Goal: Task Accomplishment & Management: Use online tool/utility

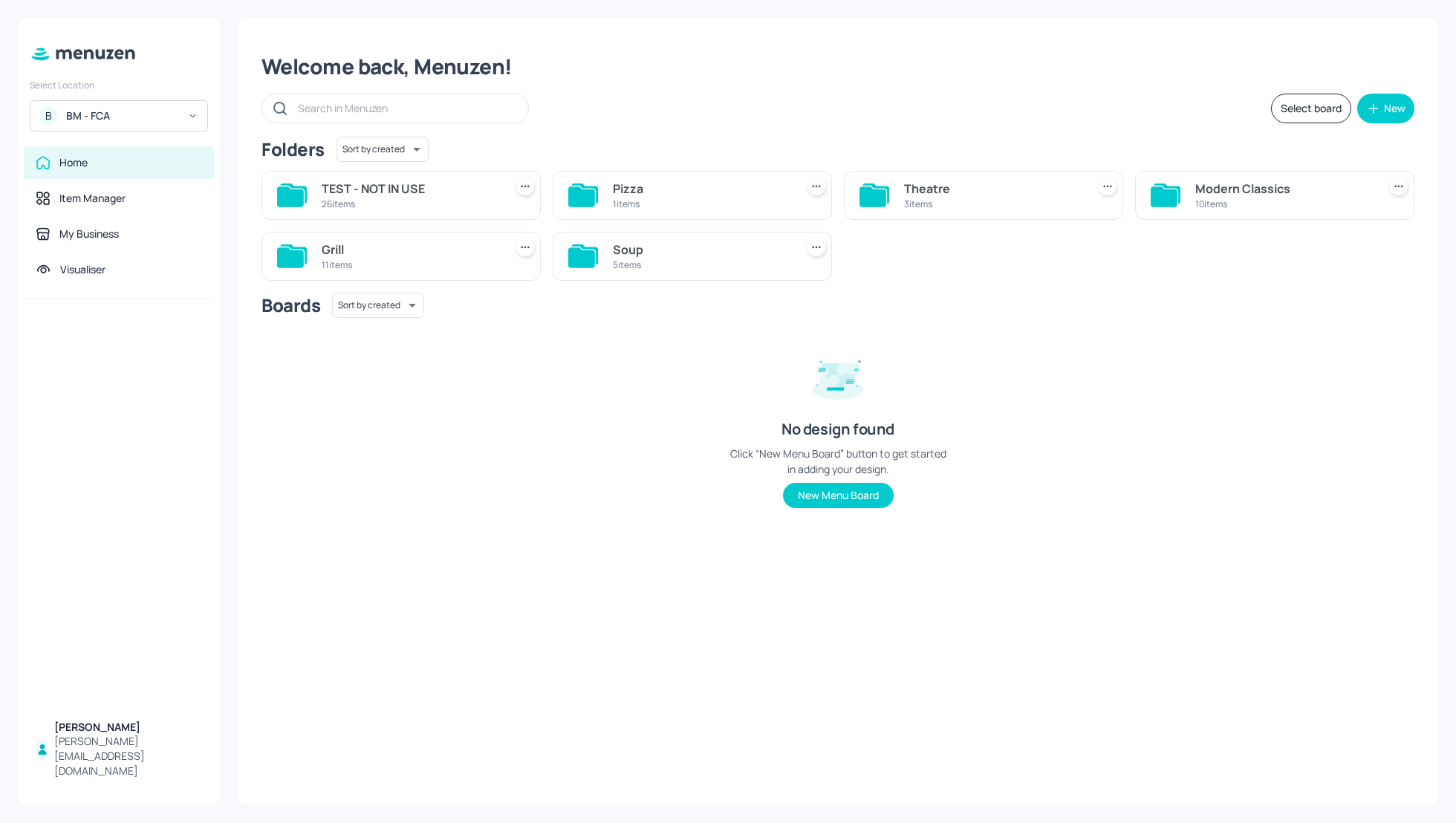
click at [114, 109] on div "BM - FCA" at bounding box center [122, 115] width 113 height 15
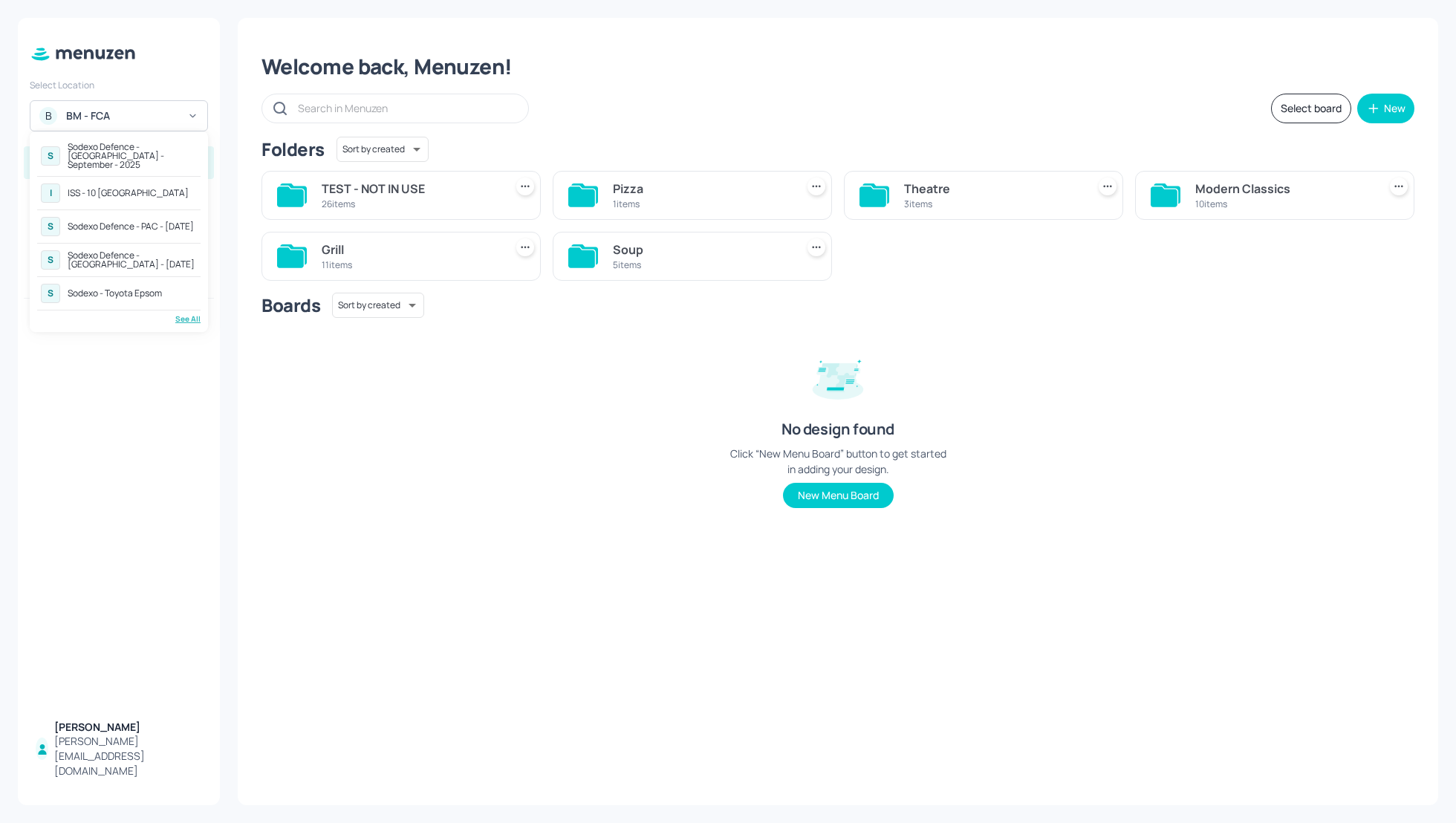
click at [127, 150] on div "Sodexo Defence - [GEOGRAPHIC_DATA] - September - 2025" at bounding box center [132, 156] width 129 height 27
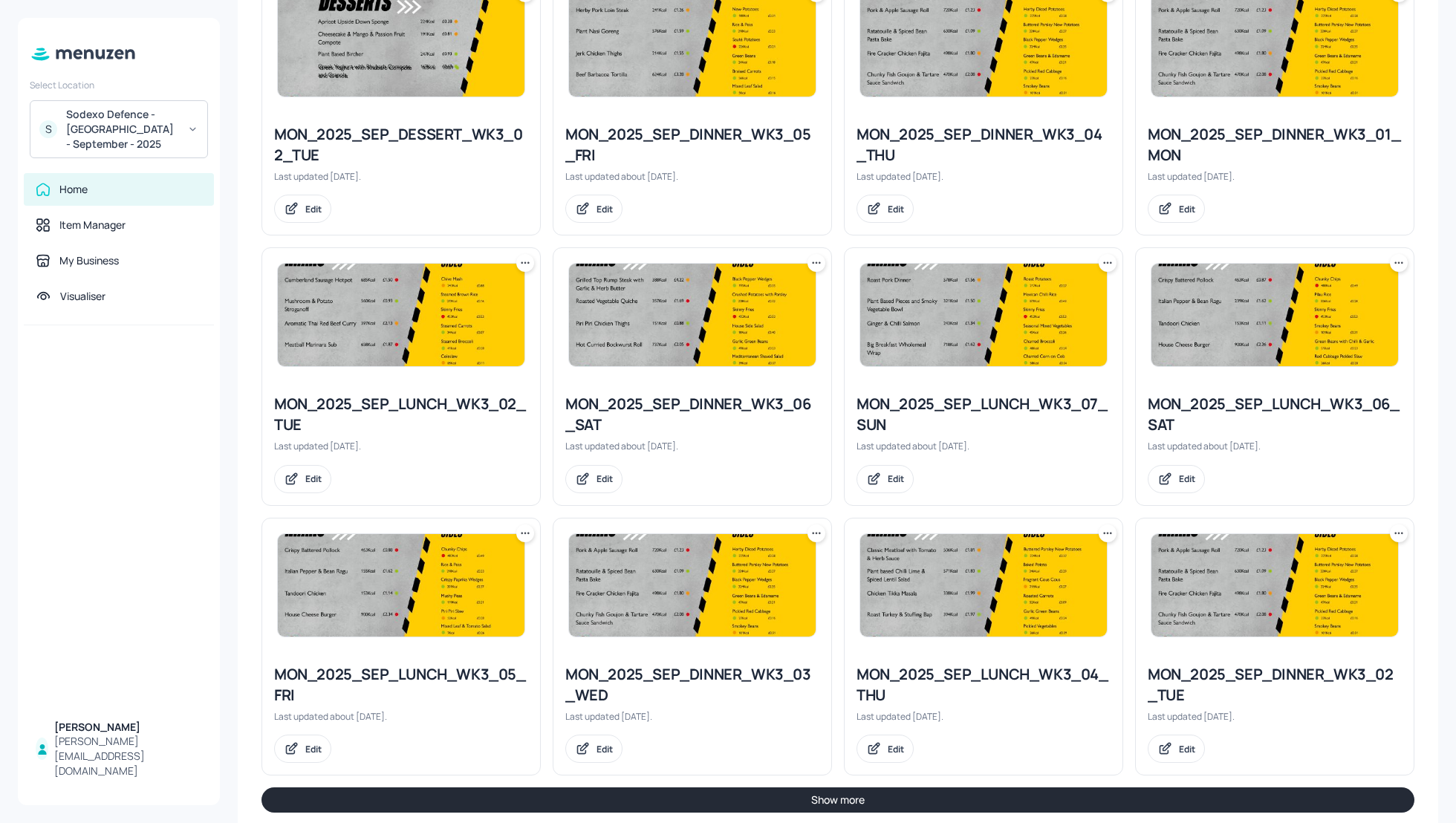
scroll to position [1273, 0]
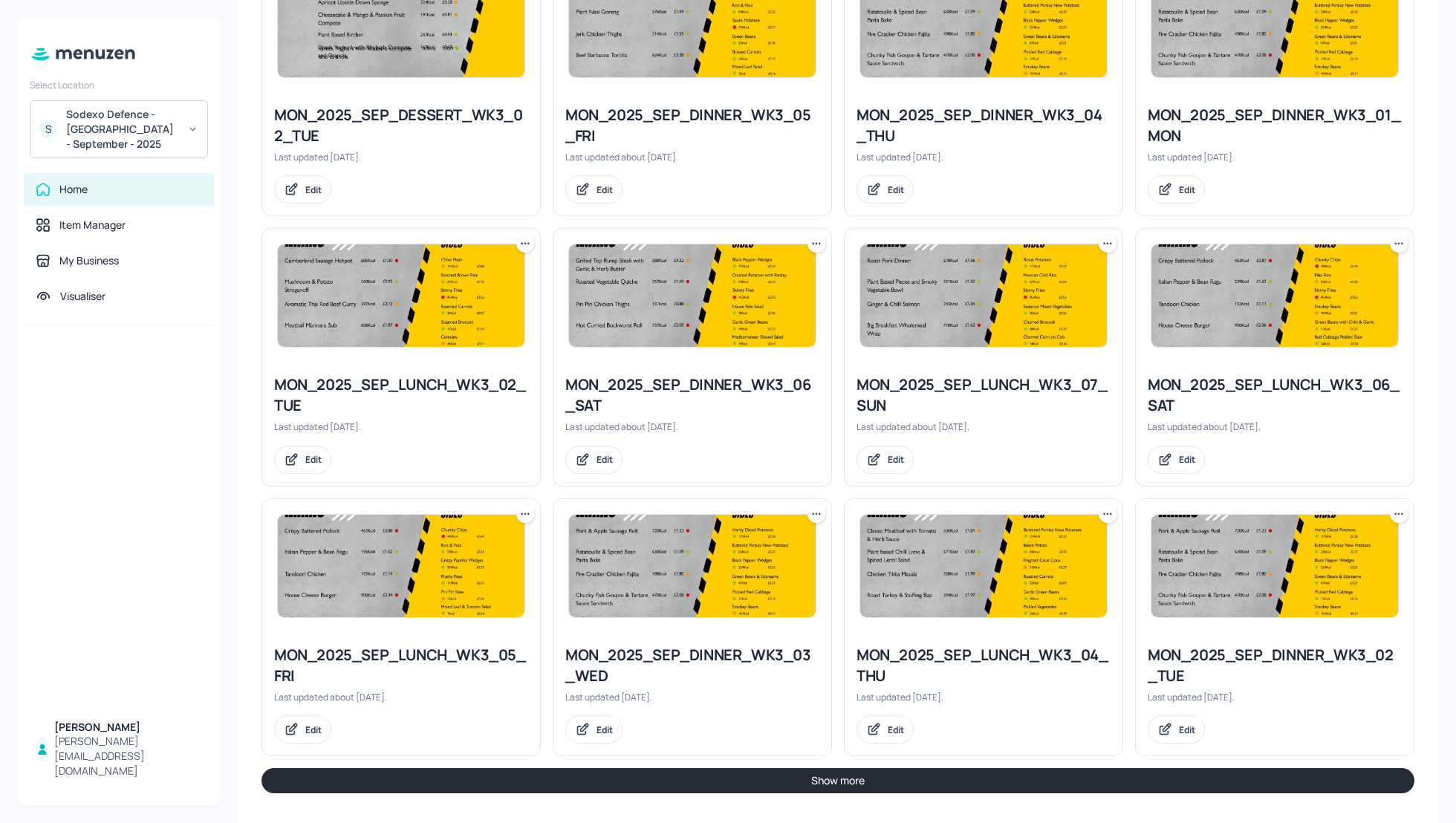
click at [892, 776] on button "Show more" at bounding box center [838, 780] width 1153 height 25
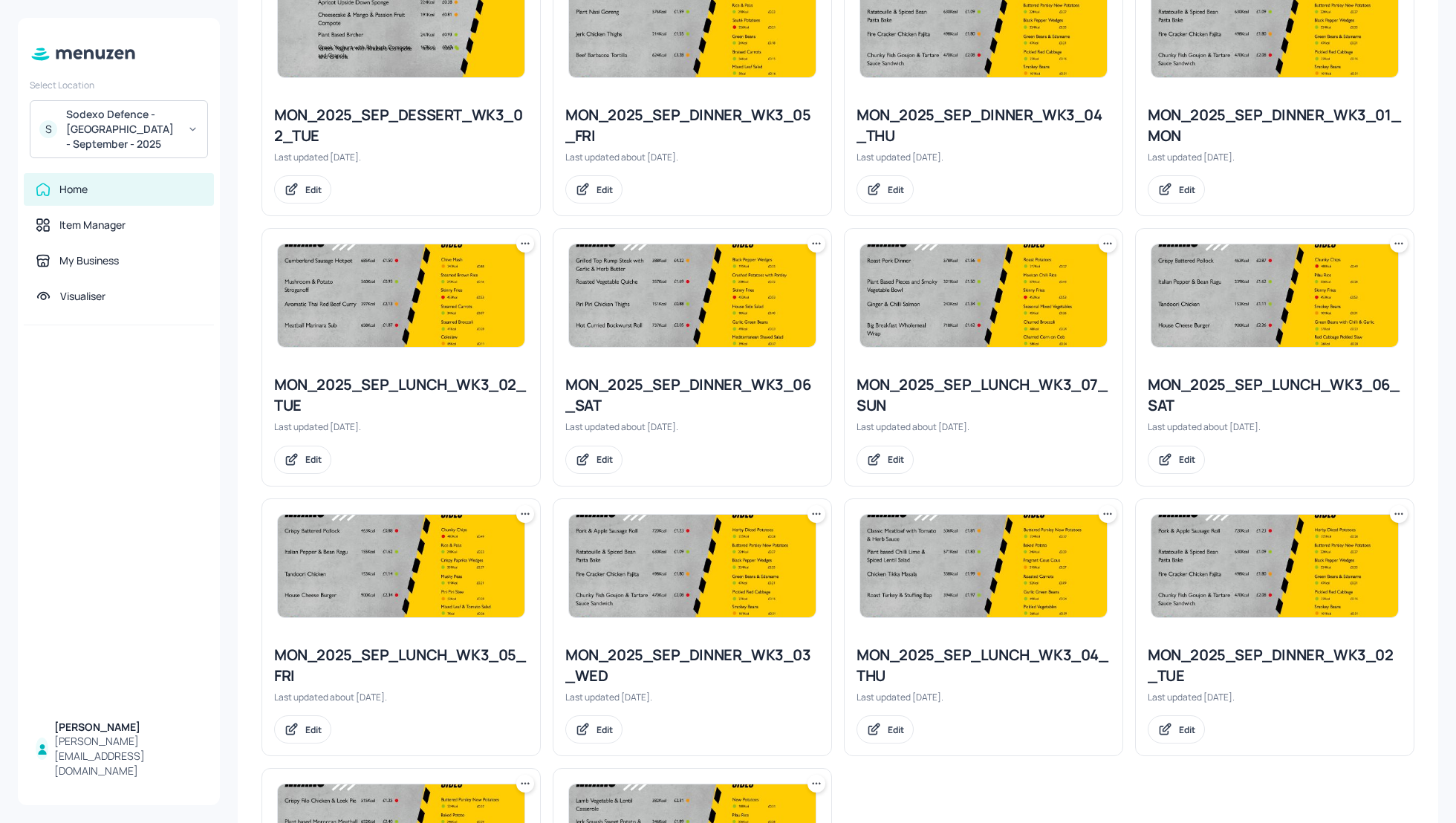
click at [1395, 510] on icon at bounding box center [1399, 513] width 15 height 15
click at [1334, 562] on p "Duplicate" at bounding box center [1321, 564] width 40 height 13
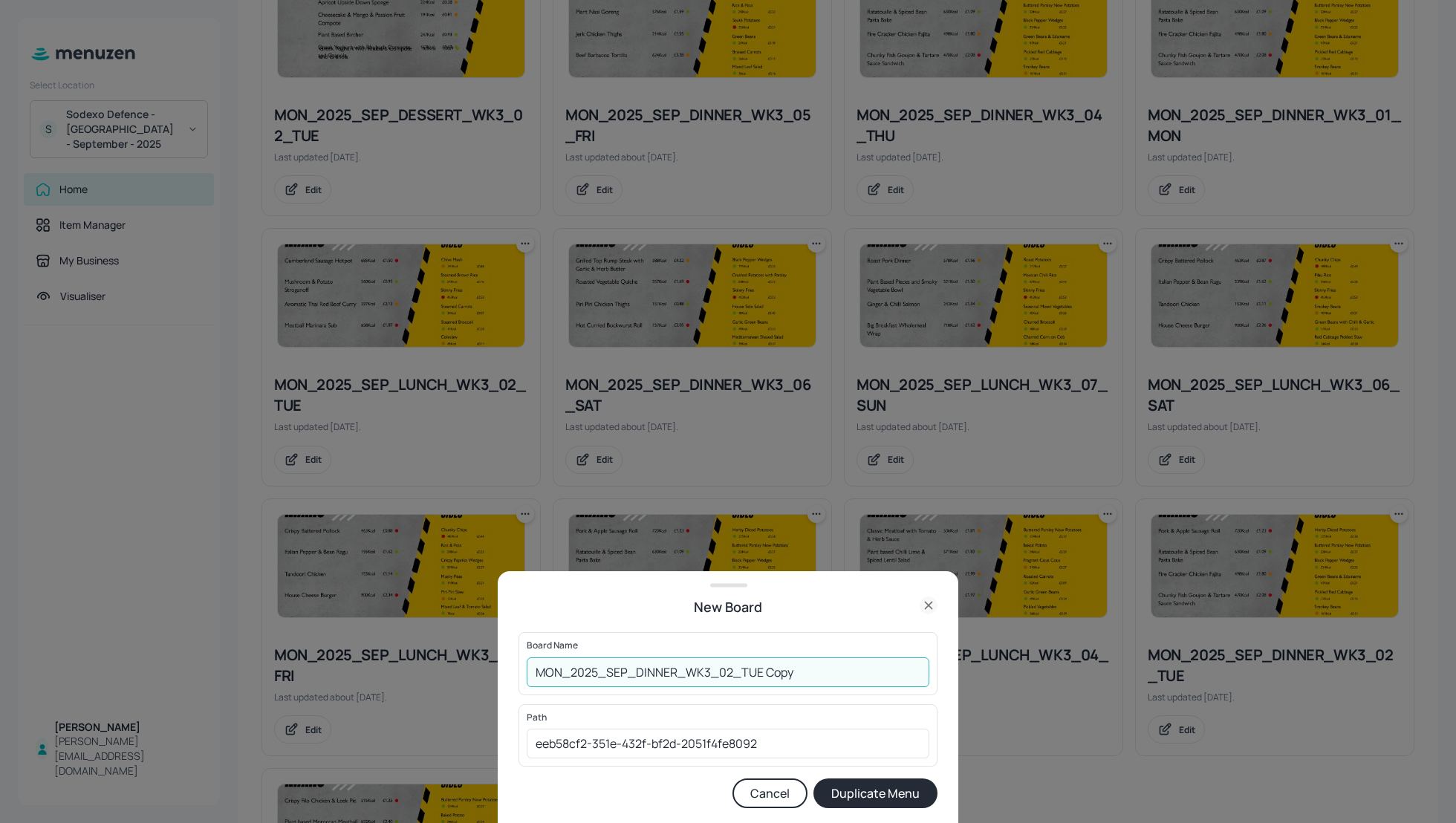
click at [537, 666] on input "MON_2025_SEP_DINNER_WK3_02_TUE Copy" at bounding box center [728, 672] width 403 height 29
click at [873, 670] on input "01_EDIT_MON_2025_SEP_DINNER_WK3_02_TUE Copy" at bounding box center [728, 672] width 403 height 29
type input "01_EDIT_MON_2025_SEP_DINNER_WK3_02_TUE_230925"
click at [883, 788] on button "Duplicate Menu" at bounding box center [875, 793] width 124 height 29
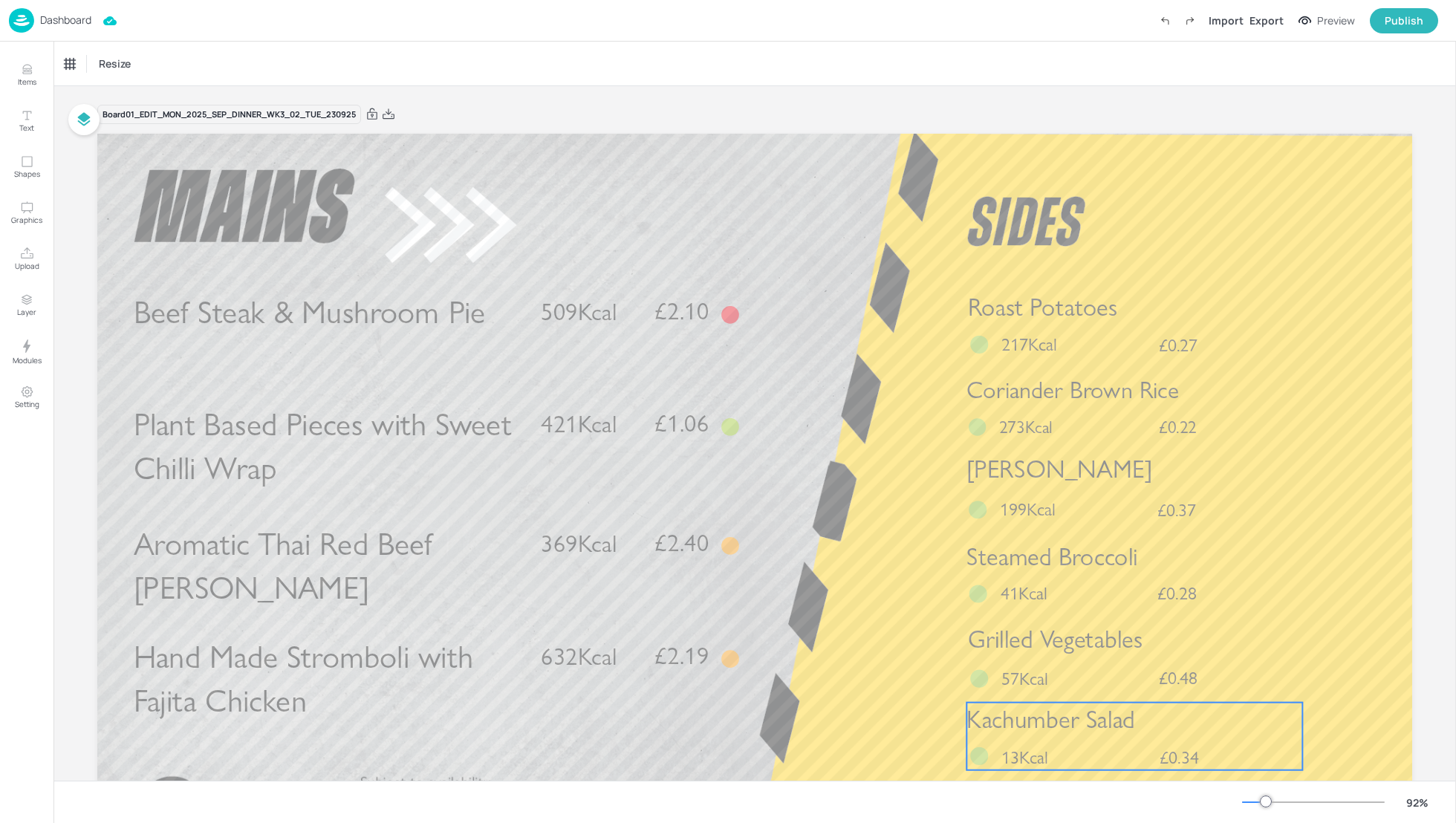
click at [1085, 723] on span "Kachumber Salad" at bounding box center [1051, 719] width 169 height 29
